Goal: Task Accomplishment & Management: Use online tool/utility

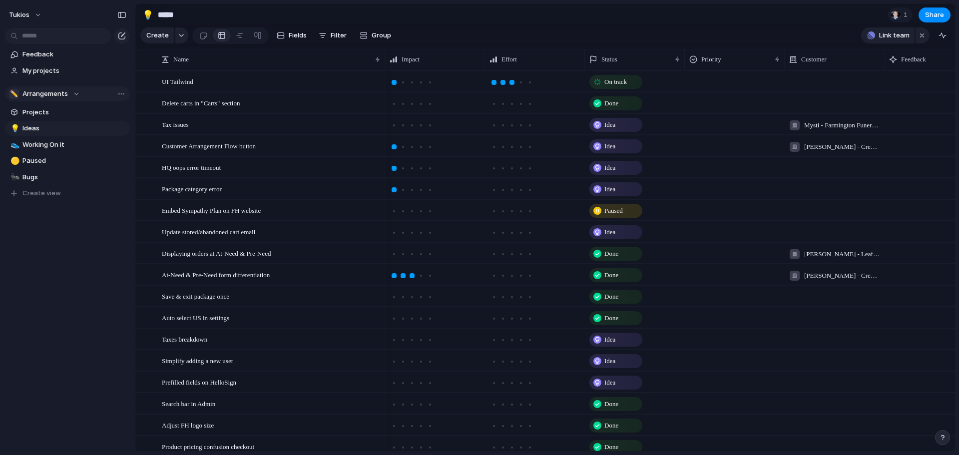
click at [58, 92] on span "Arrangements" at bounding box center [44, 94] width 45 height 10
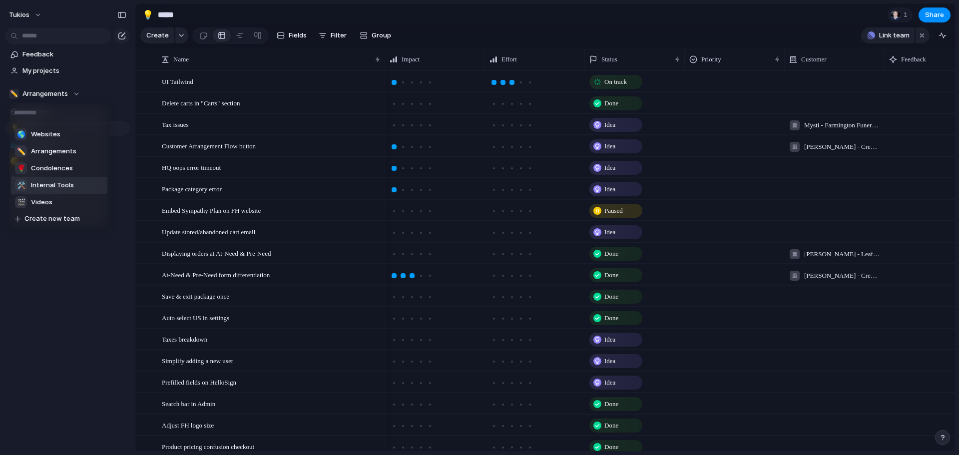
click at [61, 191] on div "🛠️ Internal Tools" at bounding box center [44, 185] width 59 height 12
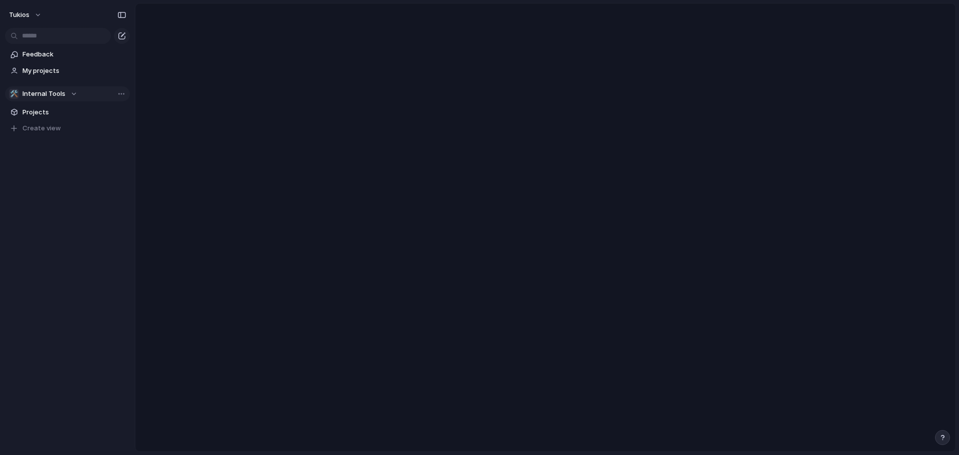
click at [52, 91] on span "Internal Tools" at bounding box center [43, 94] width 43 height 10
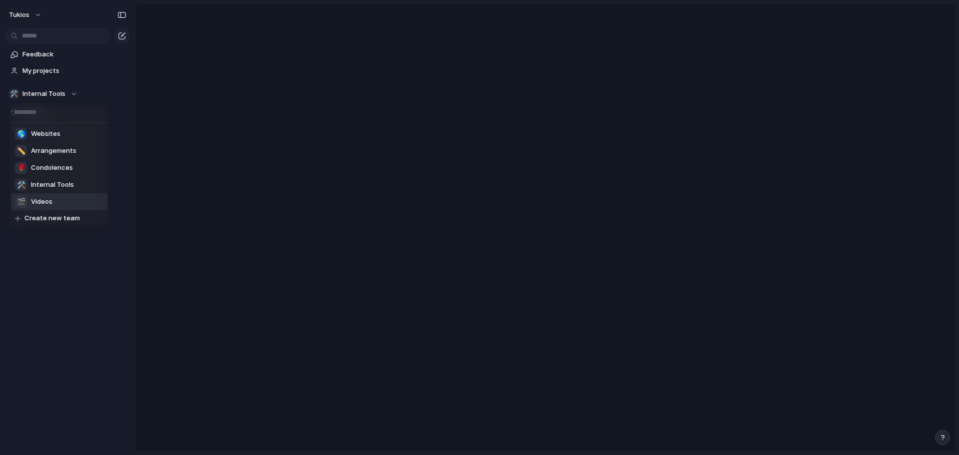
click at [55, 207] on li "🎬 Videos" at bounding box center [59, 201] width 96 height 17
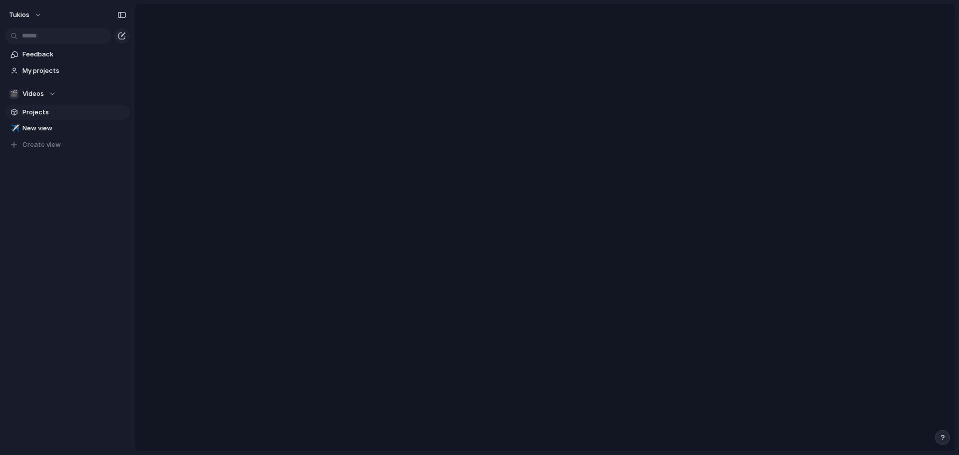
click at [49, 107] on span "Projects" at bounding box center [74, 112] width 104 height 10
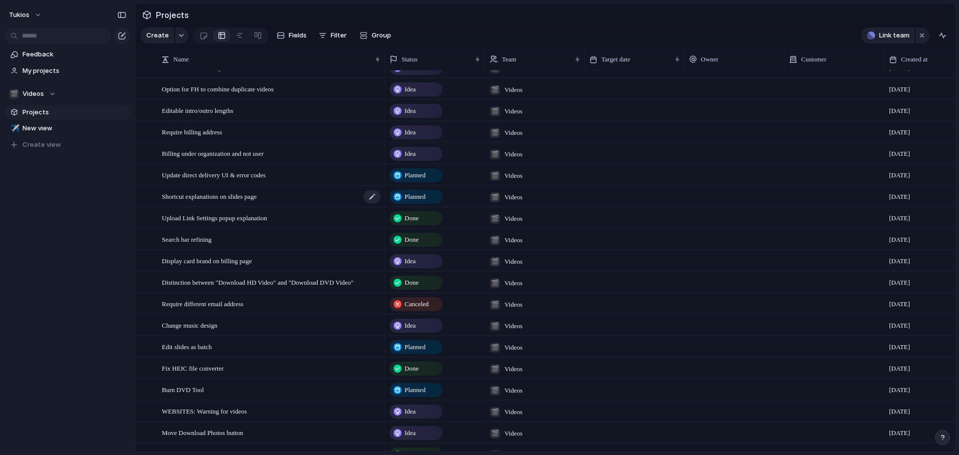
scroll to position [200, 0]
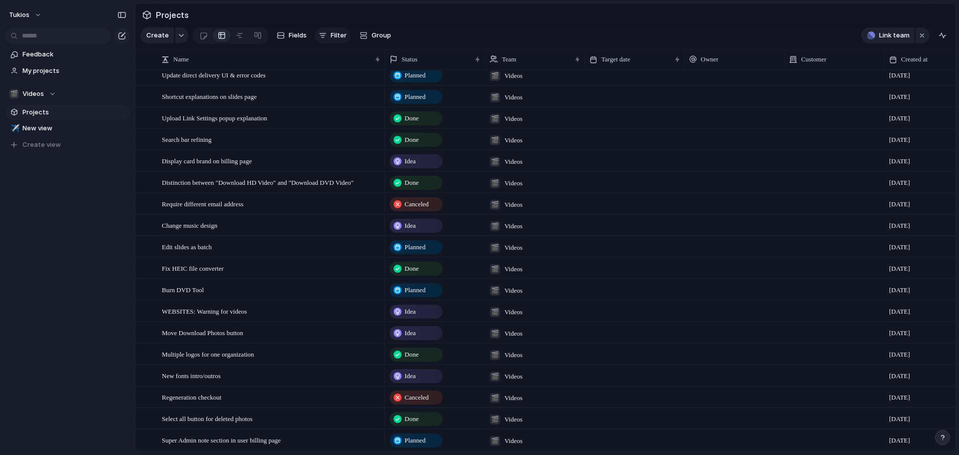
click at [335, 40] on span "Filter" at bounding box center [339, 35] width 16 height 10
click at [378, 41] on div "Description Start date Target date Owner Impact Effort Design ready Priority Bu…" at bounding box center [479, 227] width 959 height 455
click at [376, 38] on span "Group" at bounding box center [380, 35] width 19 height 10
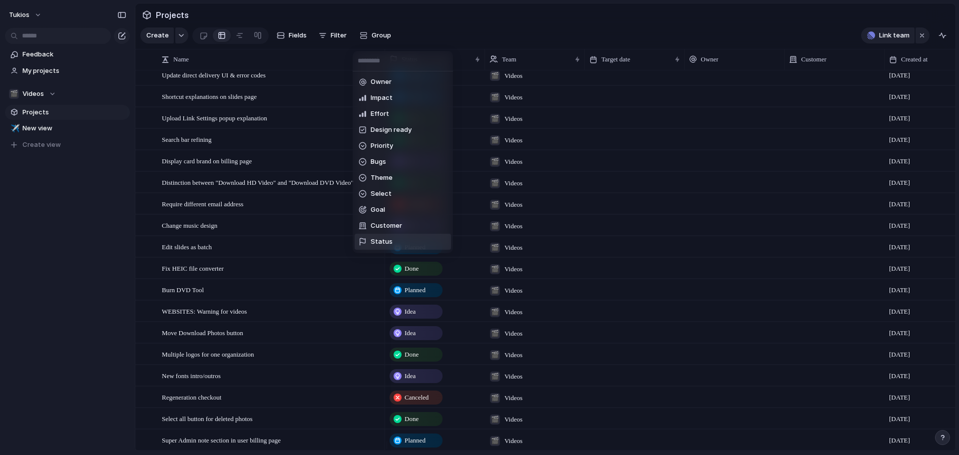
click at [391, 248] on li "Status" at bounding box center [403, 242] width 96 height 16
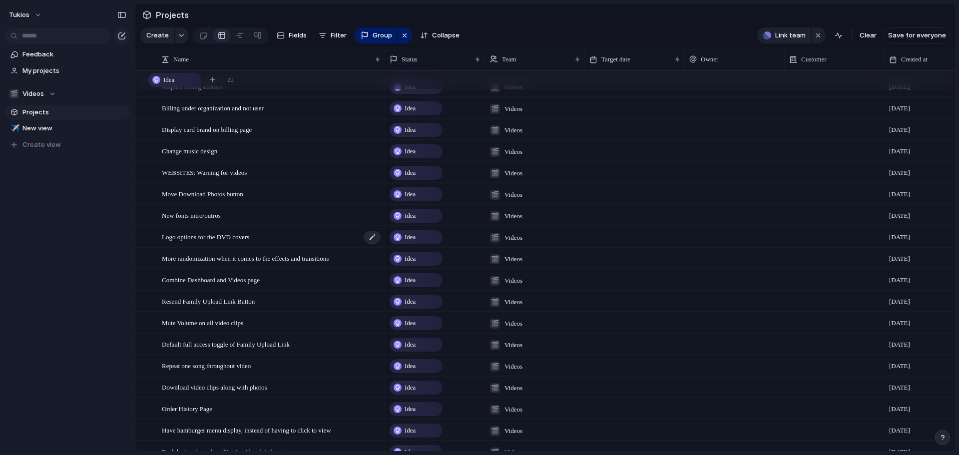
scroll to position [150, 0]
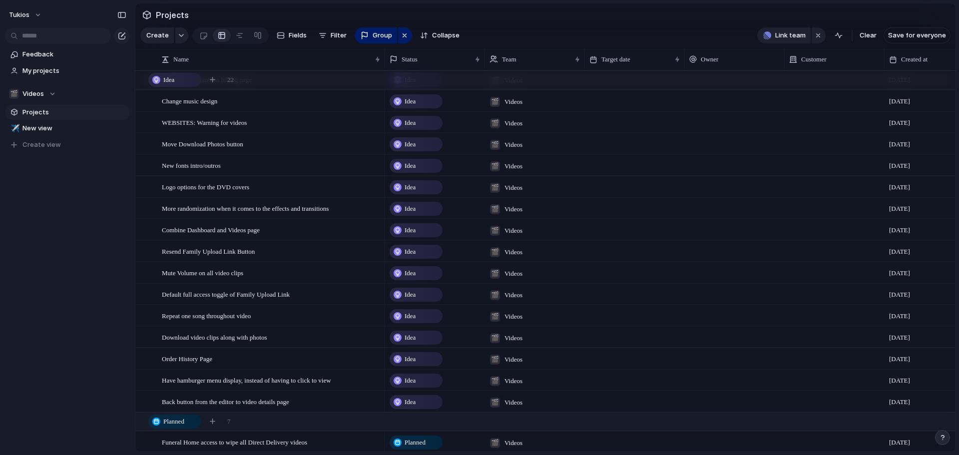
click at [409, 257] on span "Idea" at bounding box center [409, 252] width 11 height 10
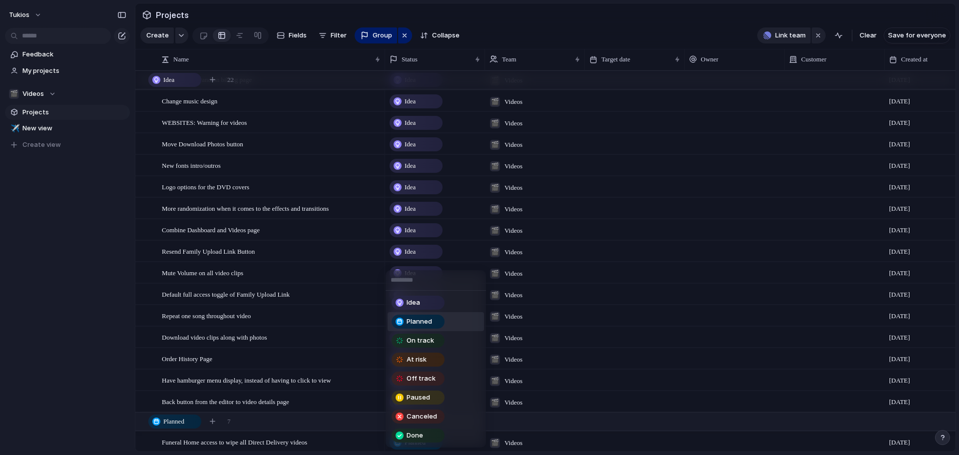
click at [422, 319] on span "Planned" at bounding box center [418, 322] width 25 height 10
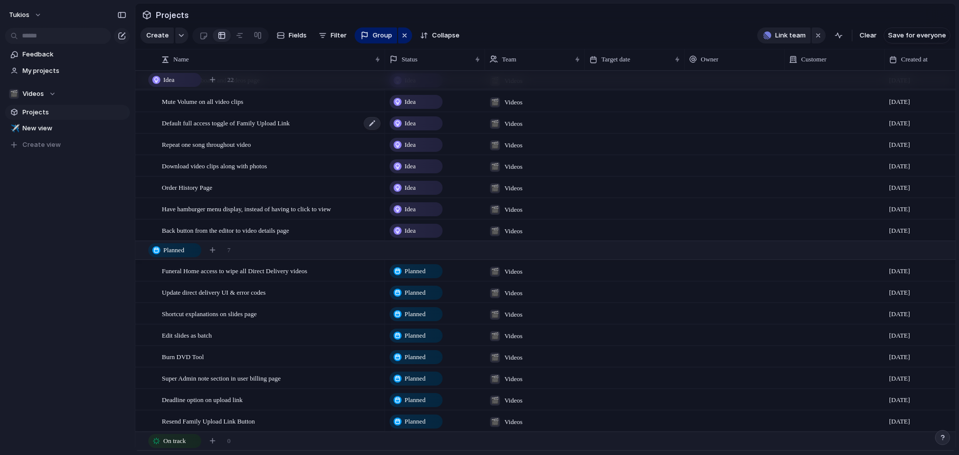
scroll to position [300, 0]
click at [232, 171] on span "Download video clips along with photos" at bounding box center [214, 165] width 105 height 11
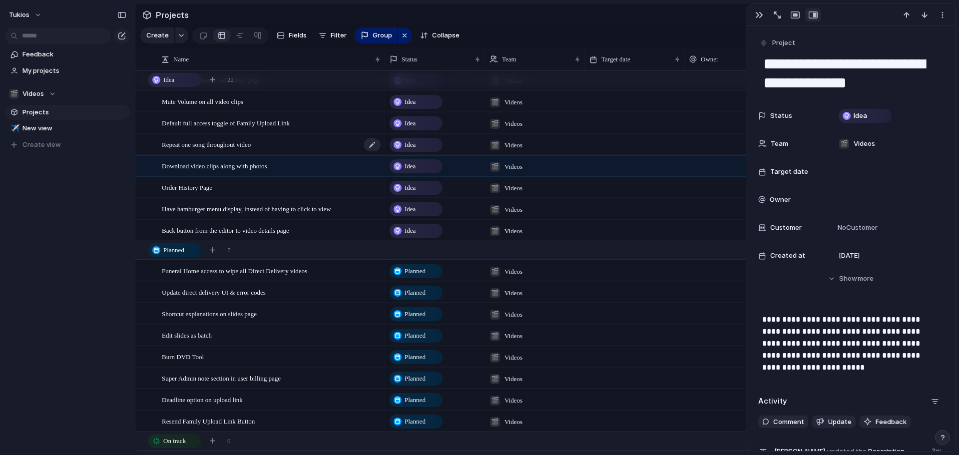
click at [224, 150] on span "Repeat one song throughout video" at bounding box center [206, 143] width 89 height 11
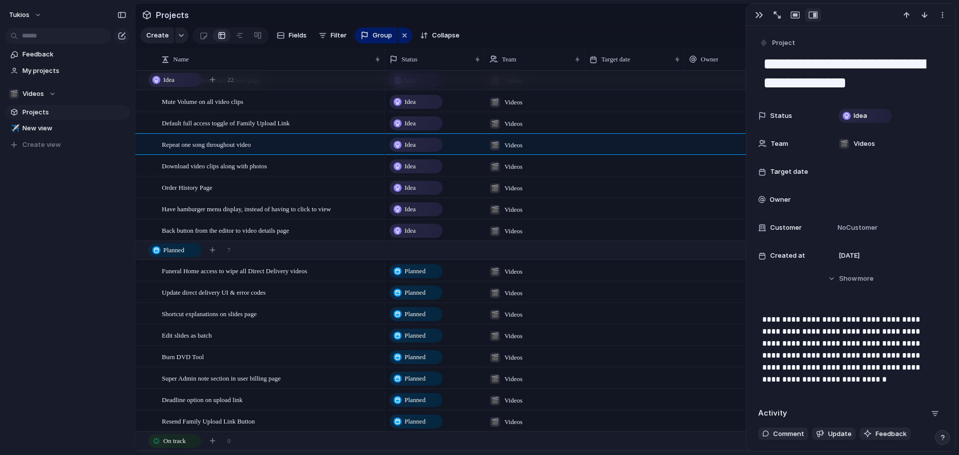
click at [405, 150] on span "Idea" at bounding box center [409, 145] width 11 height 10
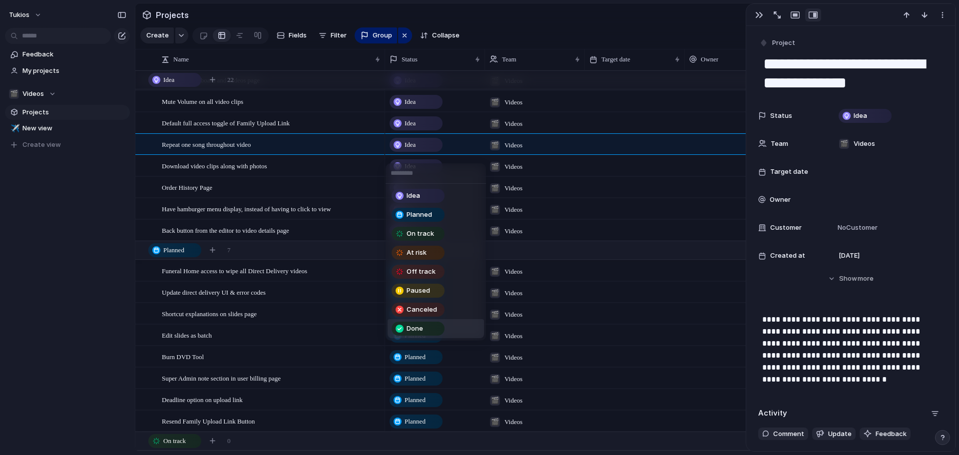
click at [430, 335] on div "Done" at bounding box center [417, 329] width 53 height 14
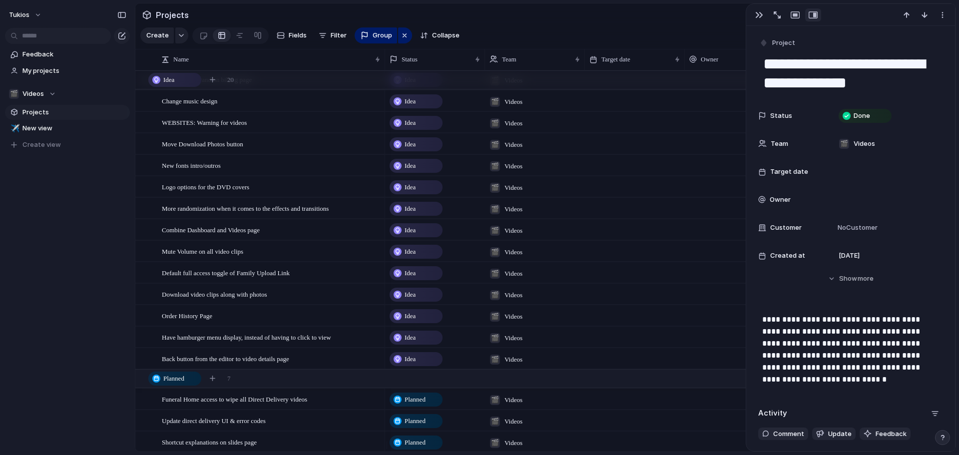
scroll to position [100, 0]
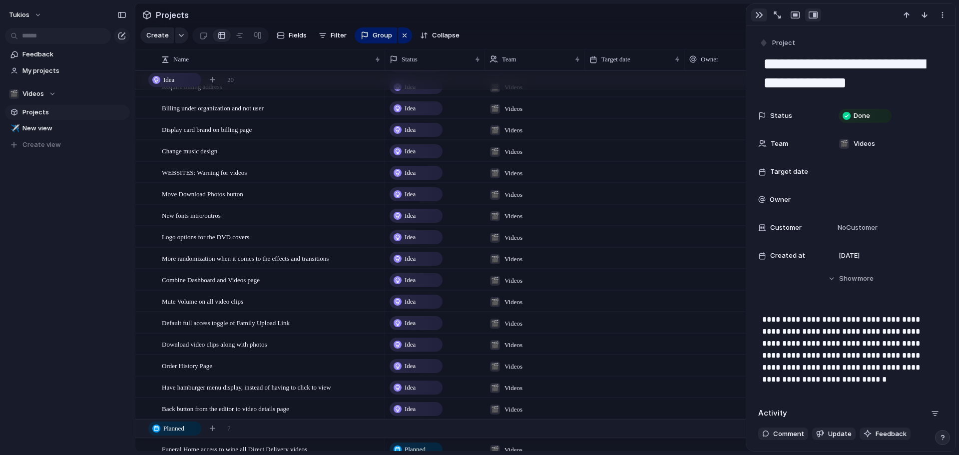
click at [763, 12] on button "button" at bounding box center [759, 14] width 16 height 13
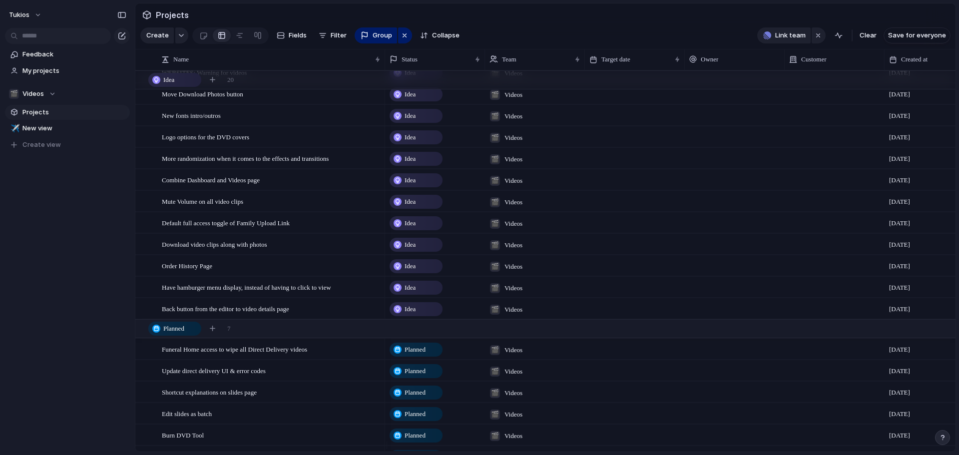
click at [424, 315] on div "Idea" at bounding box center [415, 309] width 51 height 12
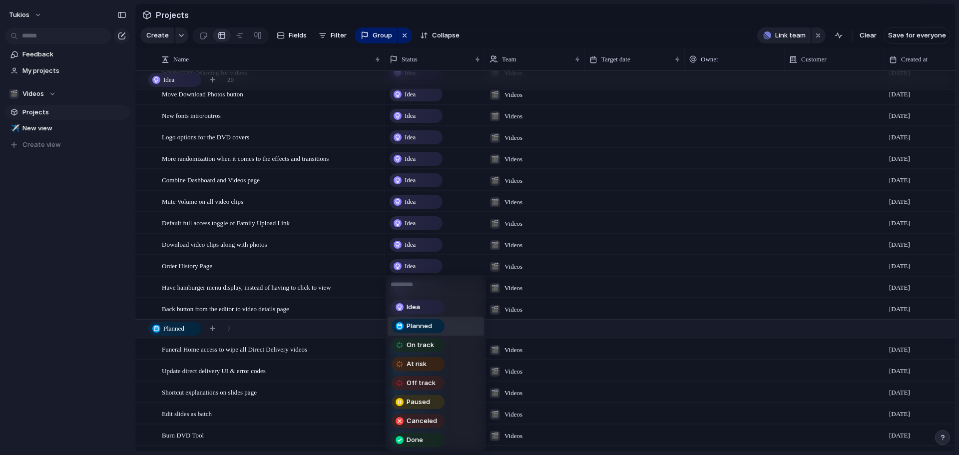
click at [426, 327] on span "Planned" at bounding box center [418, 326] width 25 height 10
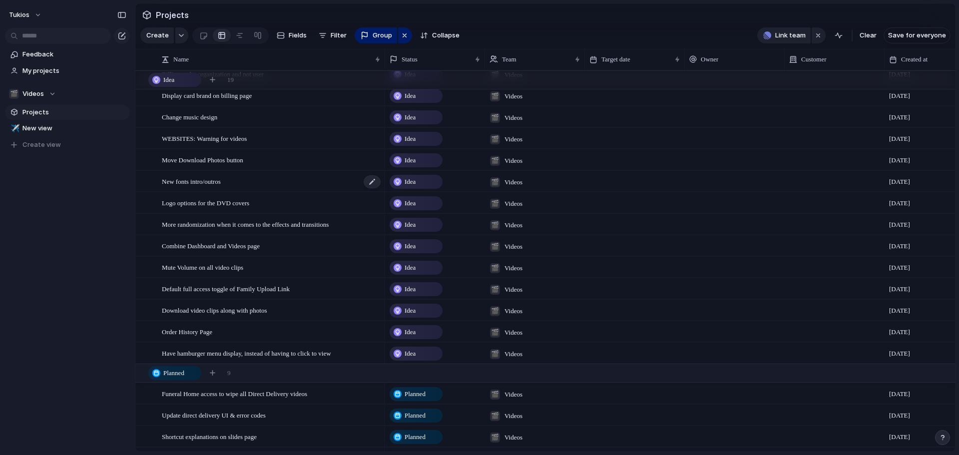
scroll to position [124, 0]
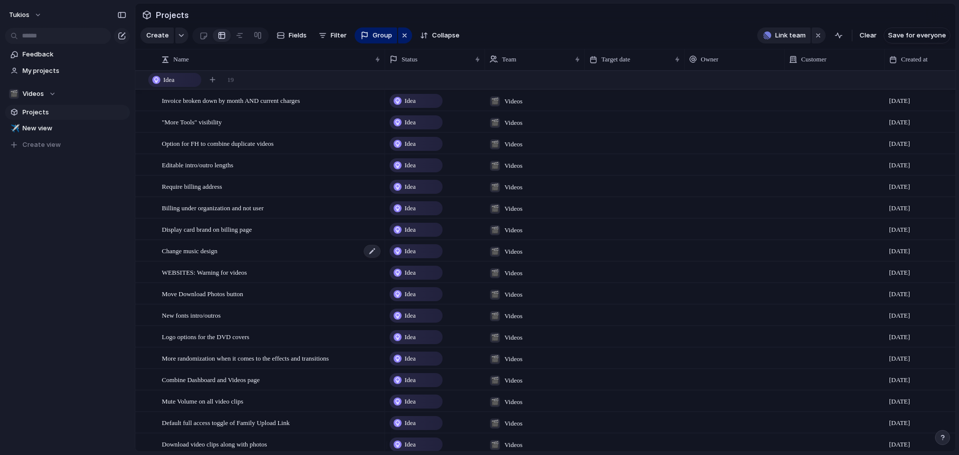
click at [237, 260] on div "Change music design" at bounding box center [272, 251] width 220 height 20
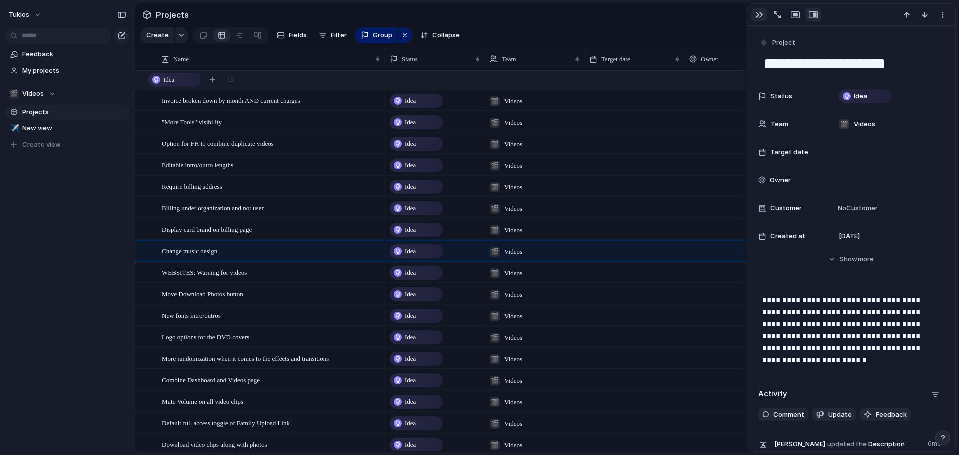
click at [762, 14] on div "button" at bounding box center [759, 15] width 8 height 8
